Goal: Transaction & Acquisition: Purchase product/service

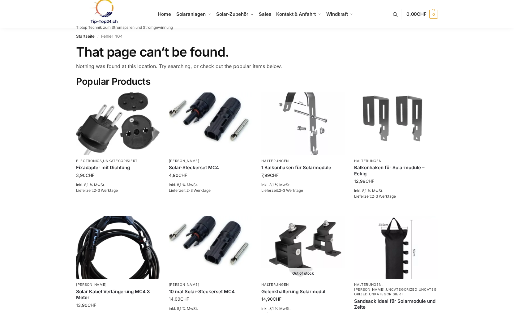
click at [457, 58] on div "Startseite / Fehler 404 That page can’t be found. Nothing was found at this loc…" at bounding box center [257, 189] width 514 height 322
click at [165, 14] on link at bounding box center [124, 11] width 97 height 25
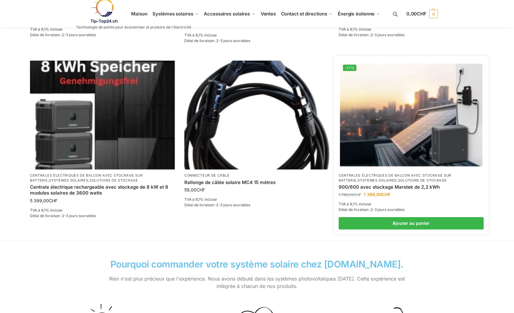
scroll to position [402, 0]
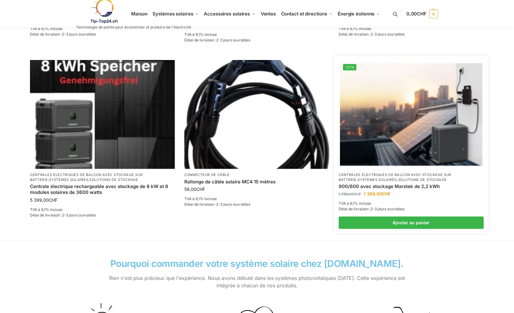
click at [387, 176] on font "Centrales électriques de balcon avec stockage sur batterie" at bounding box center [395, 177] width 113 height 9
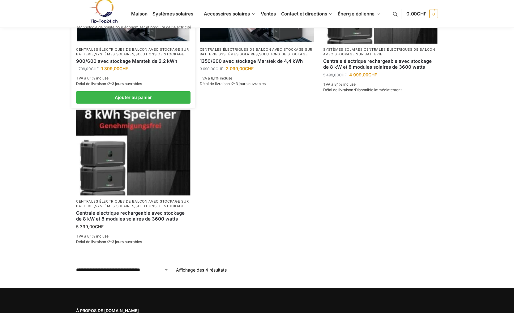
scroll to position [124, 0]
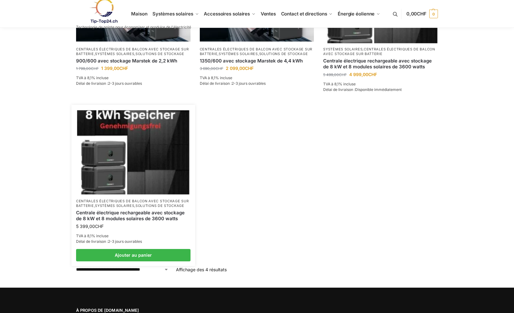
click at [122, 220] on font "Centrale électrique rechargeable avec stockage de 8 kW et 8 modules solaires de…" at bounding box center [130, 216] width 109 height 12
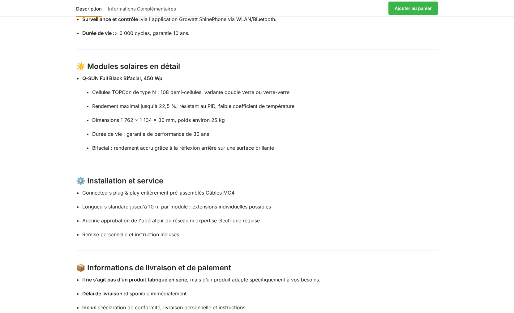
scroll to position [588, 0]
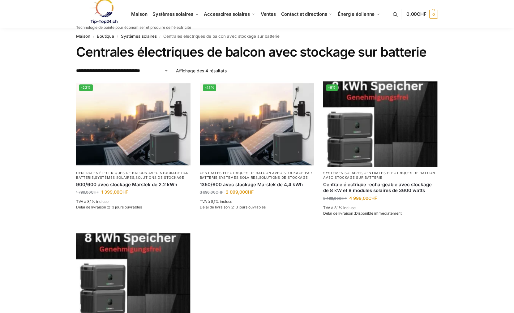
click at [178, 13] on link at bounding box center [133, 11] width 115 height 25
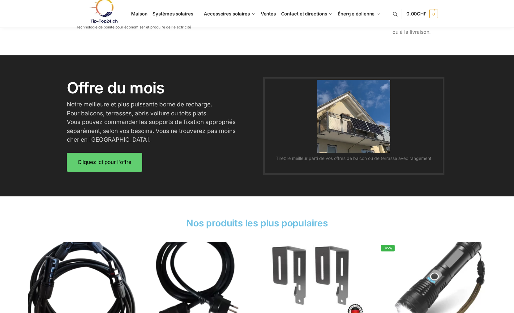
scroll to position [804, 0]
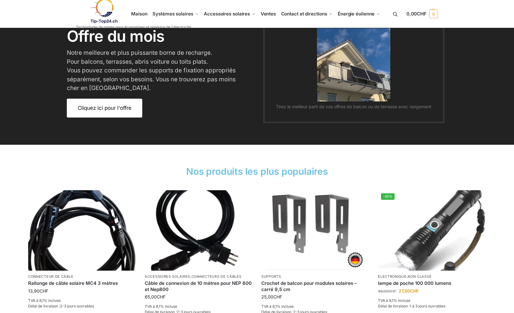
click at [118, 113] on link "Cliquez ici pour l'offre" at bounding box center [104, 108] width 75 height 19
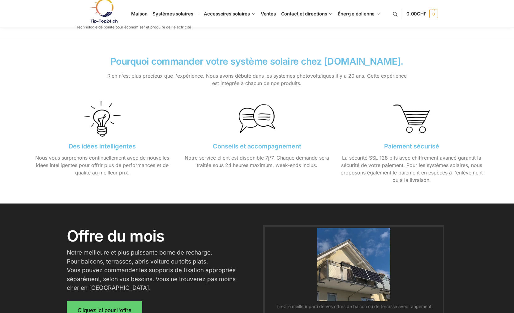
scroll to position [525, 0]
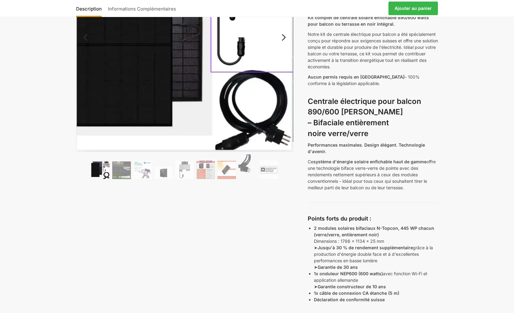
scroll to position [93, 0]
